Goal: Navigation & Orientation: Find specific page/section

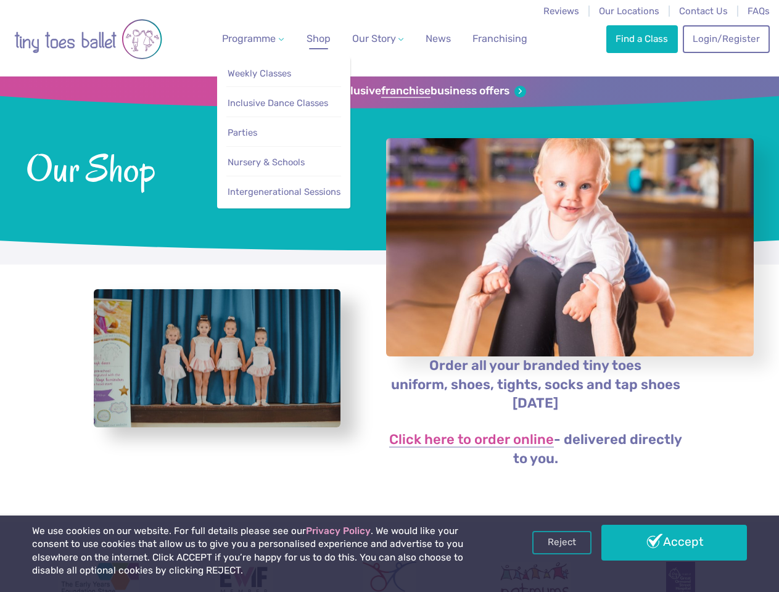
click at [250, 38] on span "Programme" at bounding box center [249, 39] width 54 height 12
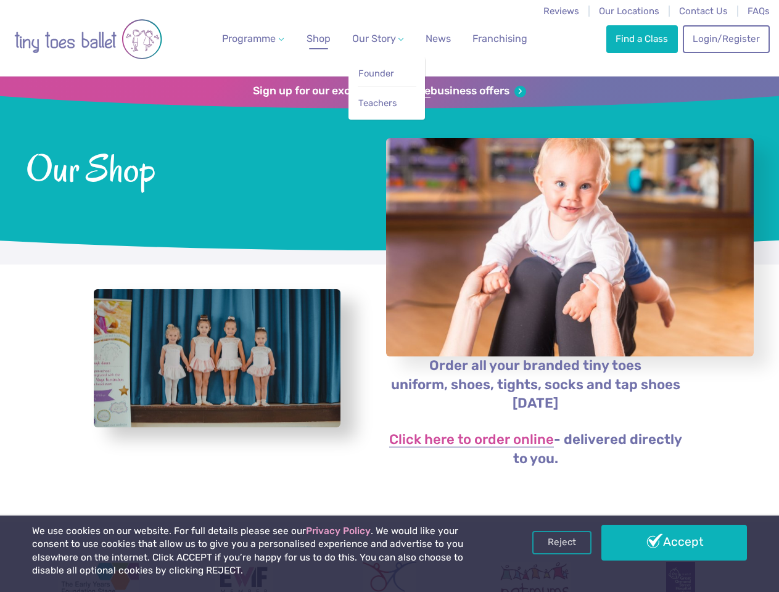
click at [367, 38] on span "Our Story" at bounding box center [374, 39] width 44 height 12
click at [389, 91] on li "Teachers" at bounding box center [387, 100] width 59 height 28
click at [217, 371] on img "View full-size image" at bounding box center [217, 358] width 247 height 139
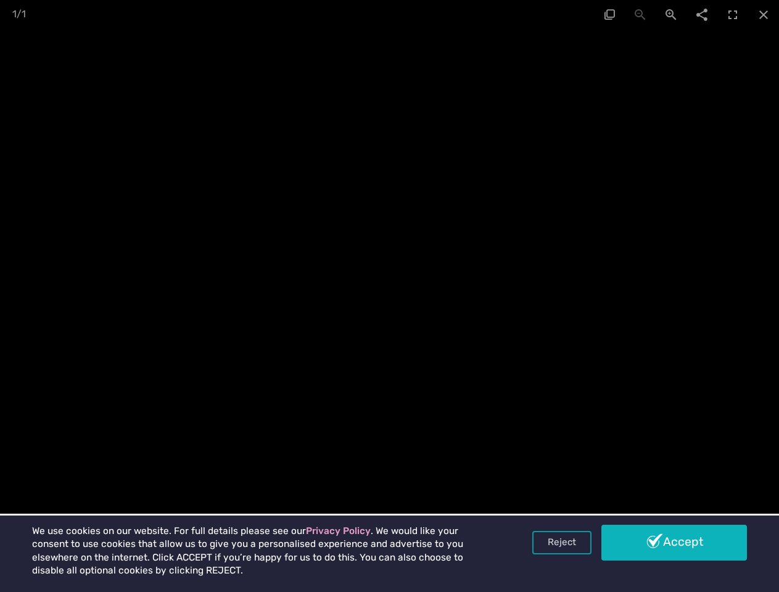
click at [562, 543] on link "Reject" at bounding box center [561, 542] width 59 height 23
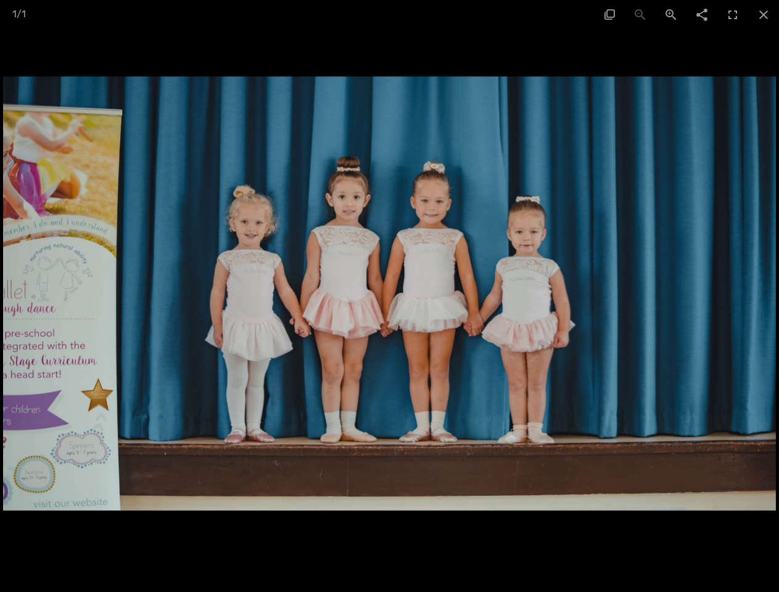
click at [674, 543] on div at bounding box center [389, 296] width 779 height 592
